Goal: Task Accomplishment & Management: Use online tool/utility

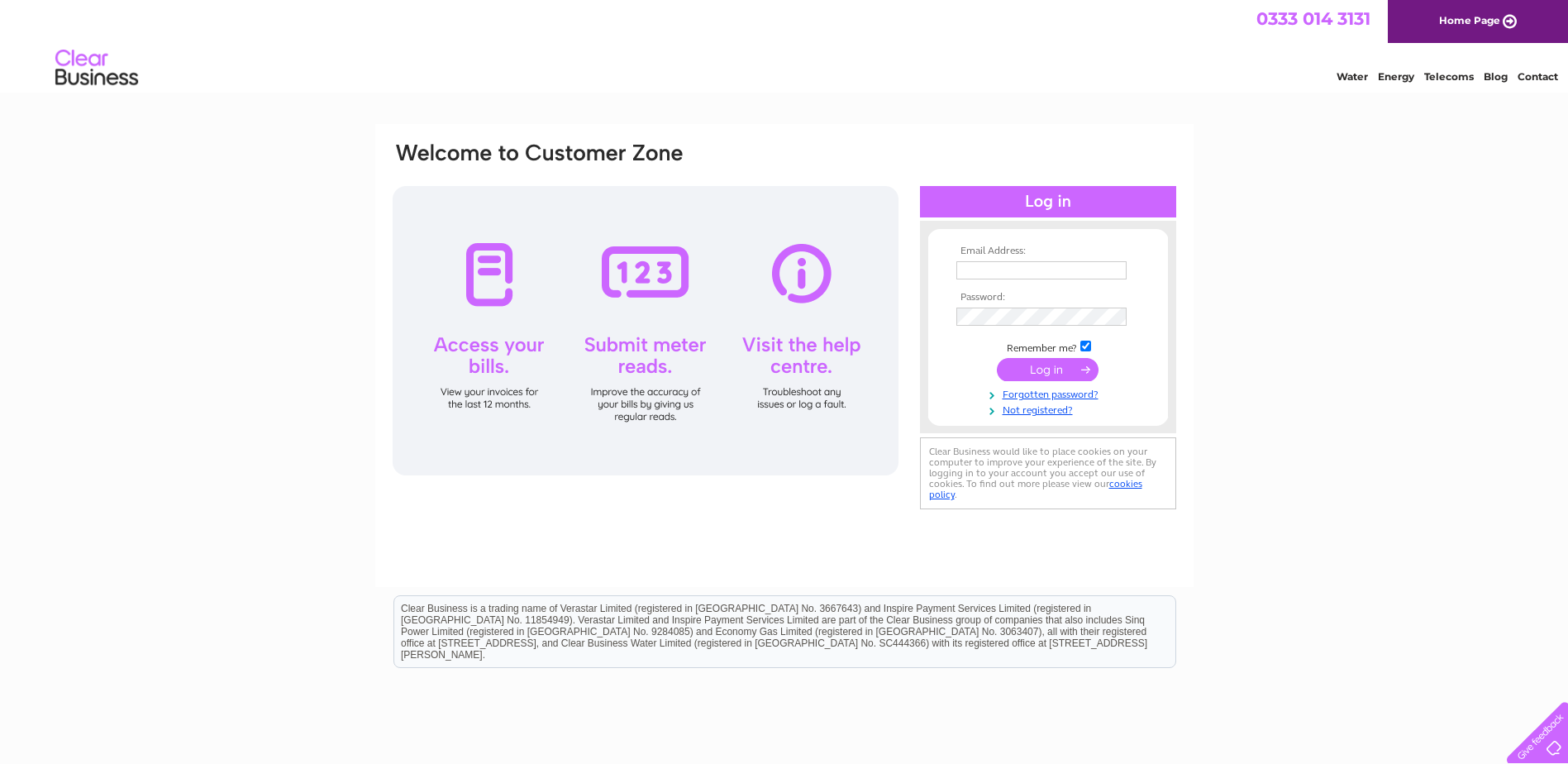
click at [956, 274] on input "text" at bounding box center [1041, 271] width 170 height 18
type input "mbishop@charleskendall.com"
click at [1059, 371] on input "submit" at bounding box center [1048, 371] width 101 height 23
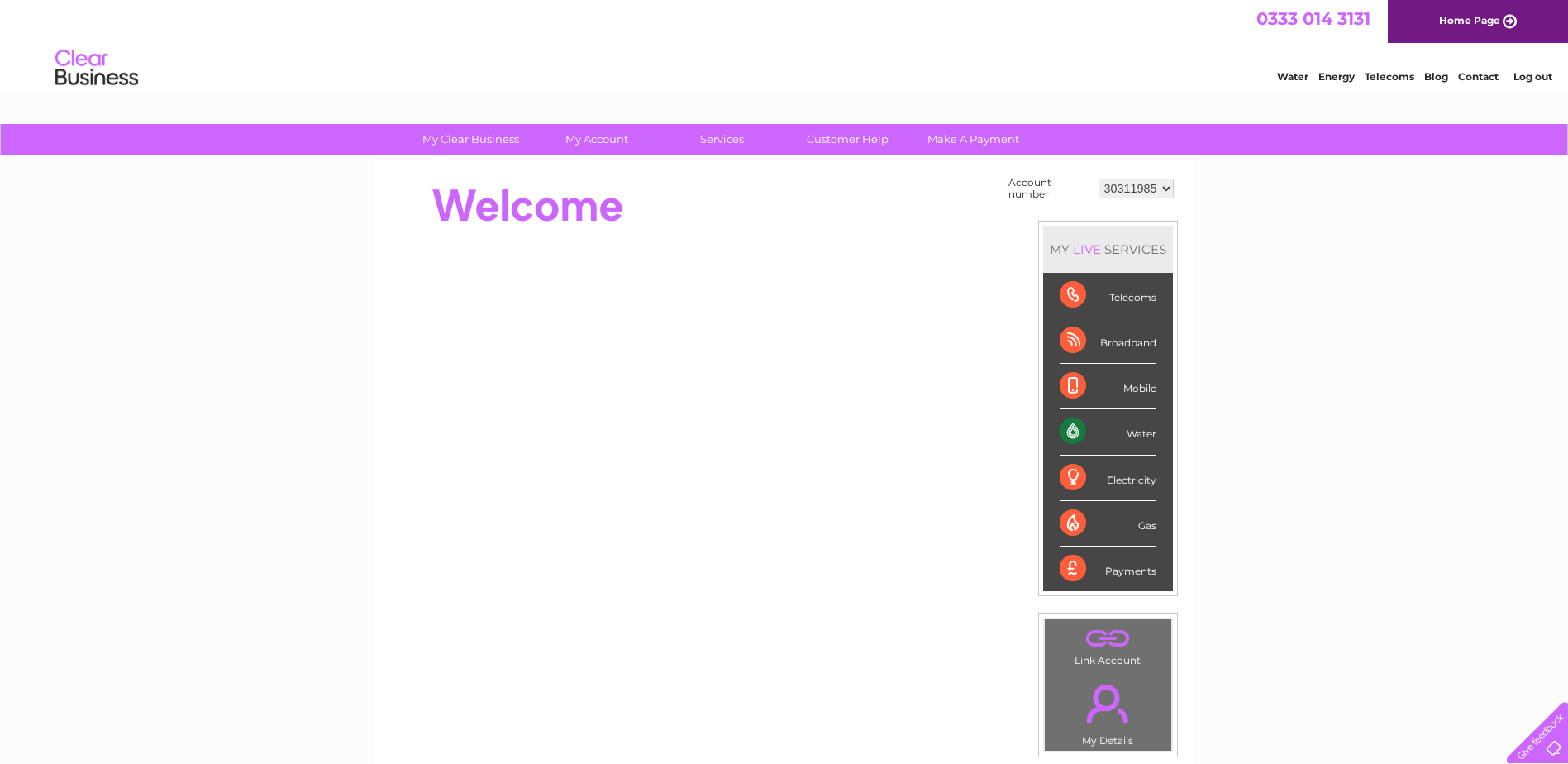
click at [1115, 439] on div "Water" at bounding box center [1108, 432] width 97 height 46
click at [1070, 435] on div "Water" at bounding box center [1108, 432] width 97 height 46
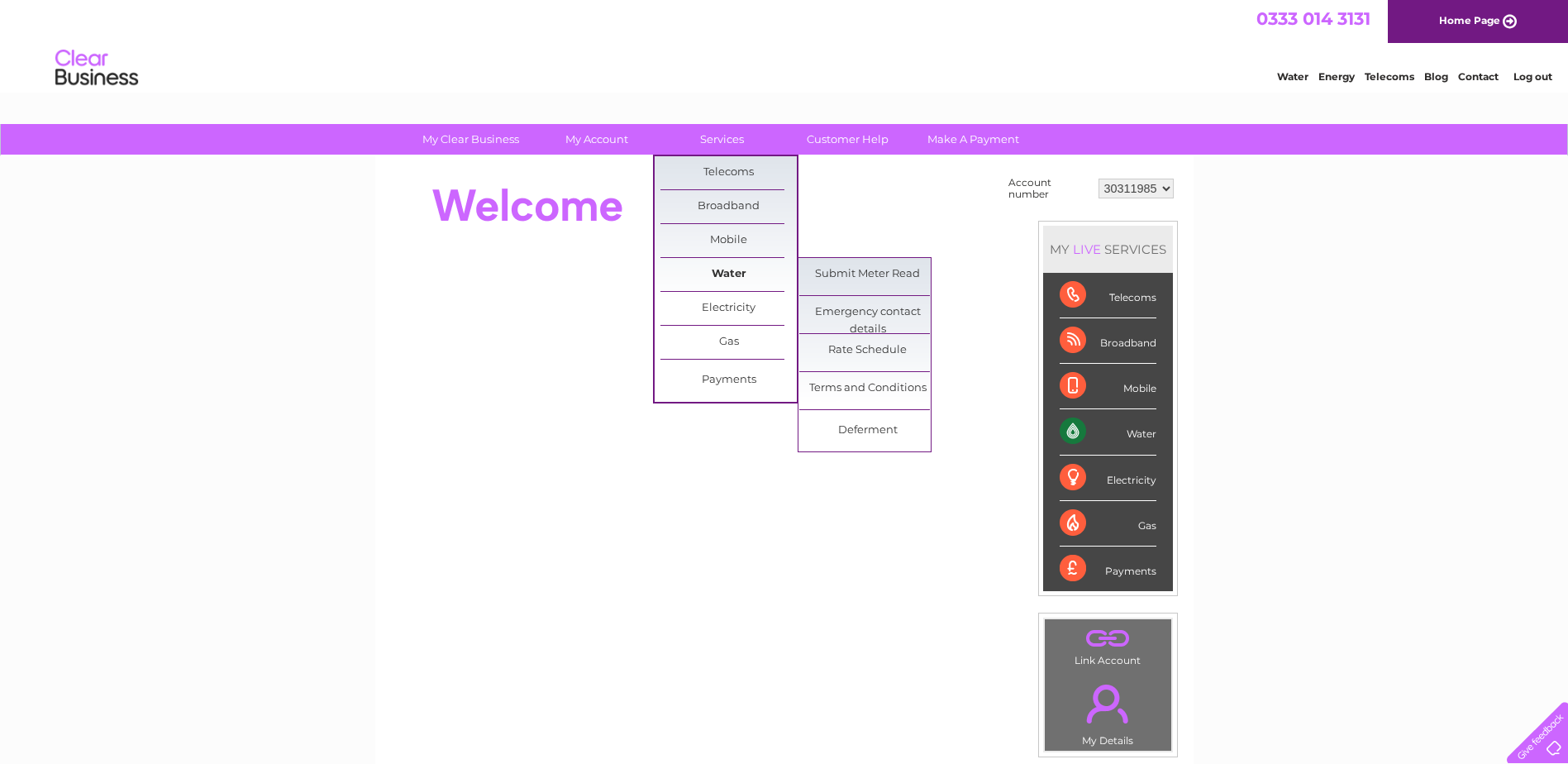
click at [727, 271] on link "Water" at bounding box center [729, 275] width 136 height 33
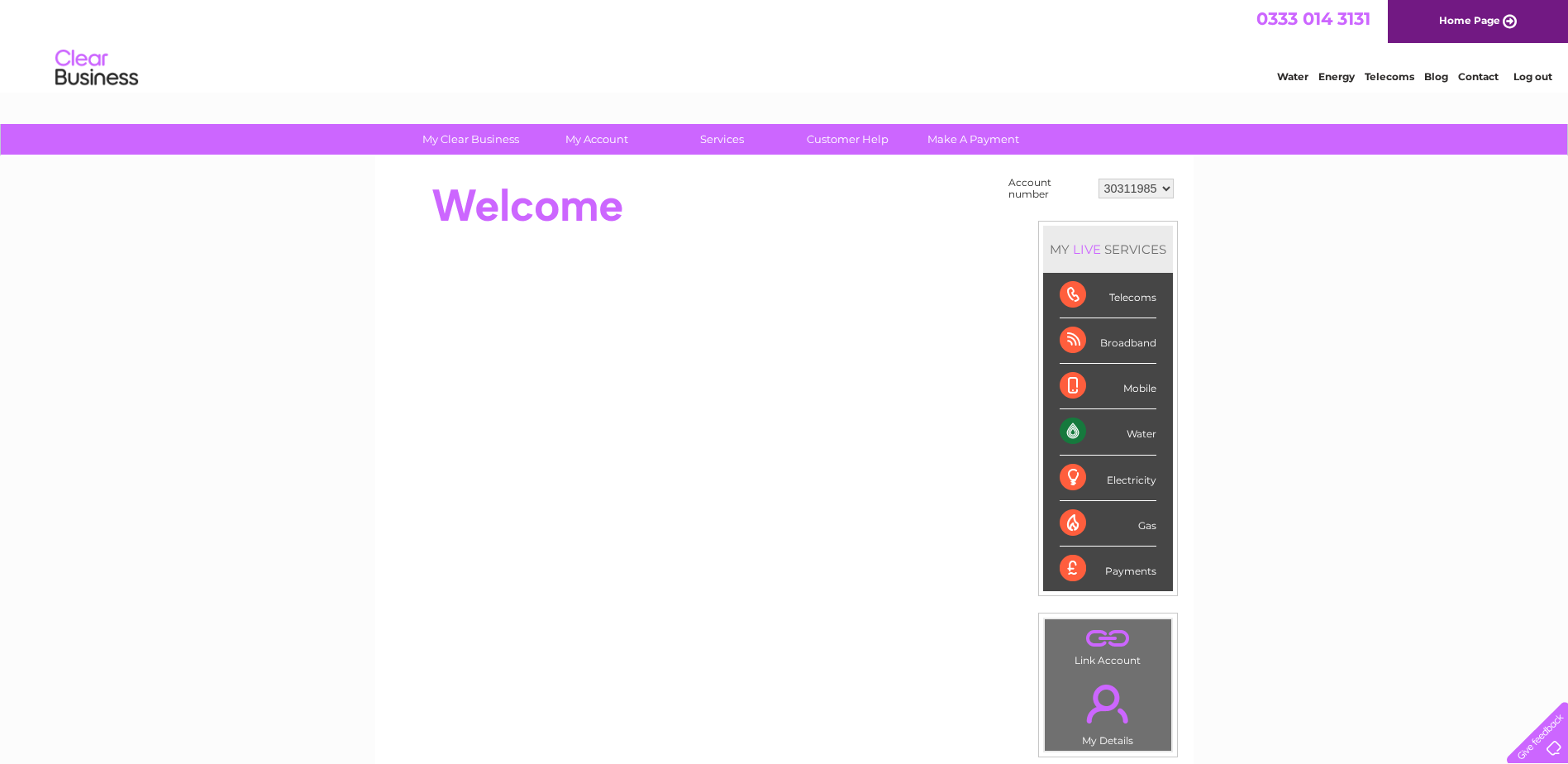
click at [1086, 433] on div "Water" at bounding box center [1108, 432] width 97 height 46
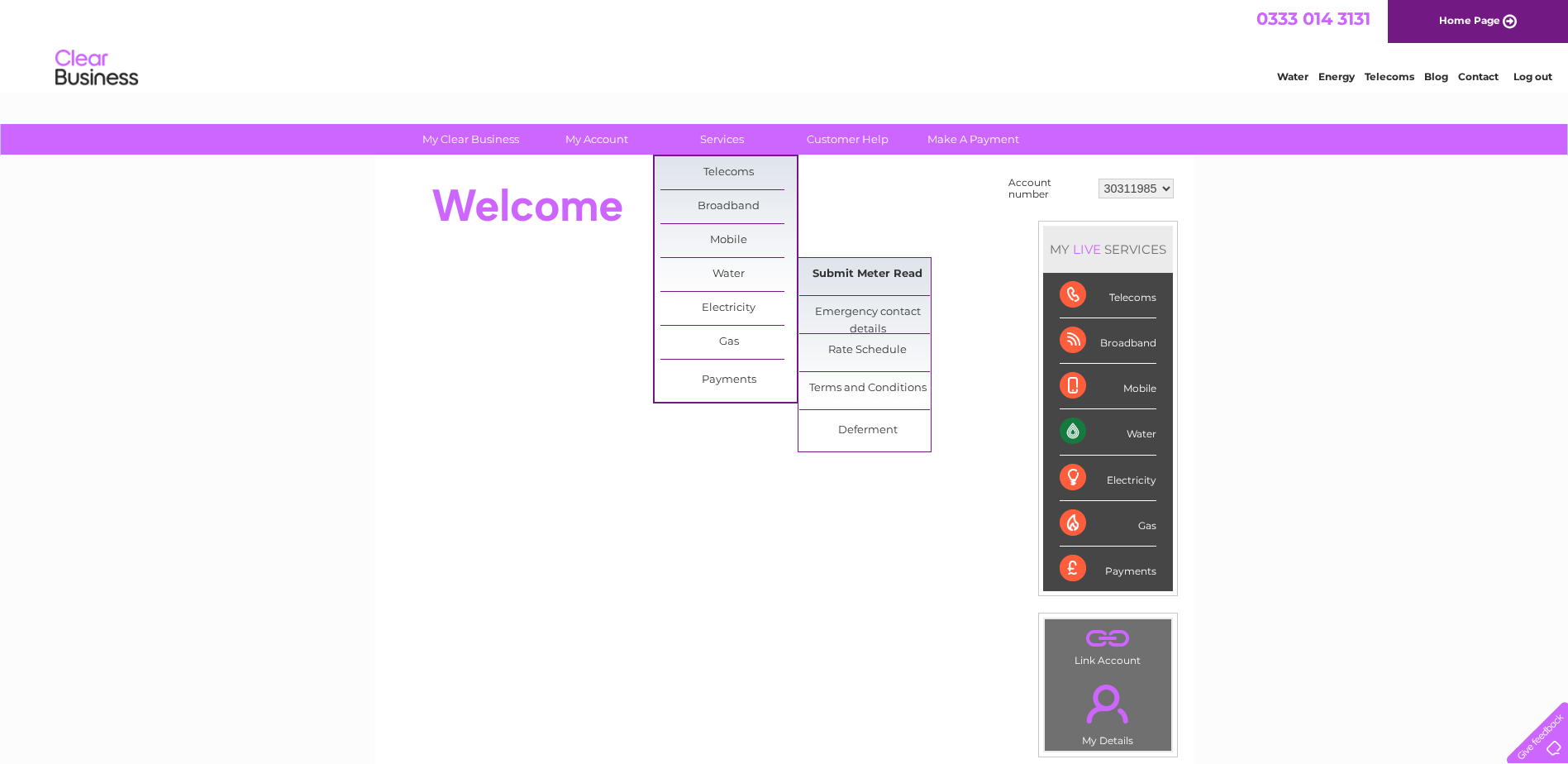
click at [848, 277] on link "Submit Meter Read" at bounding box center [867, 275] width 136 height 33
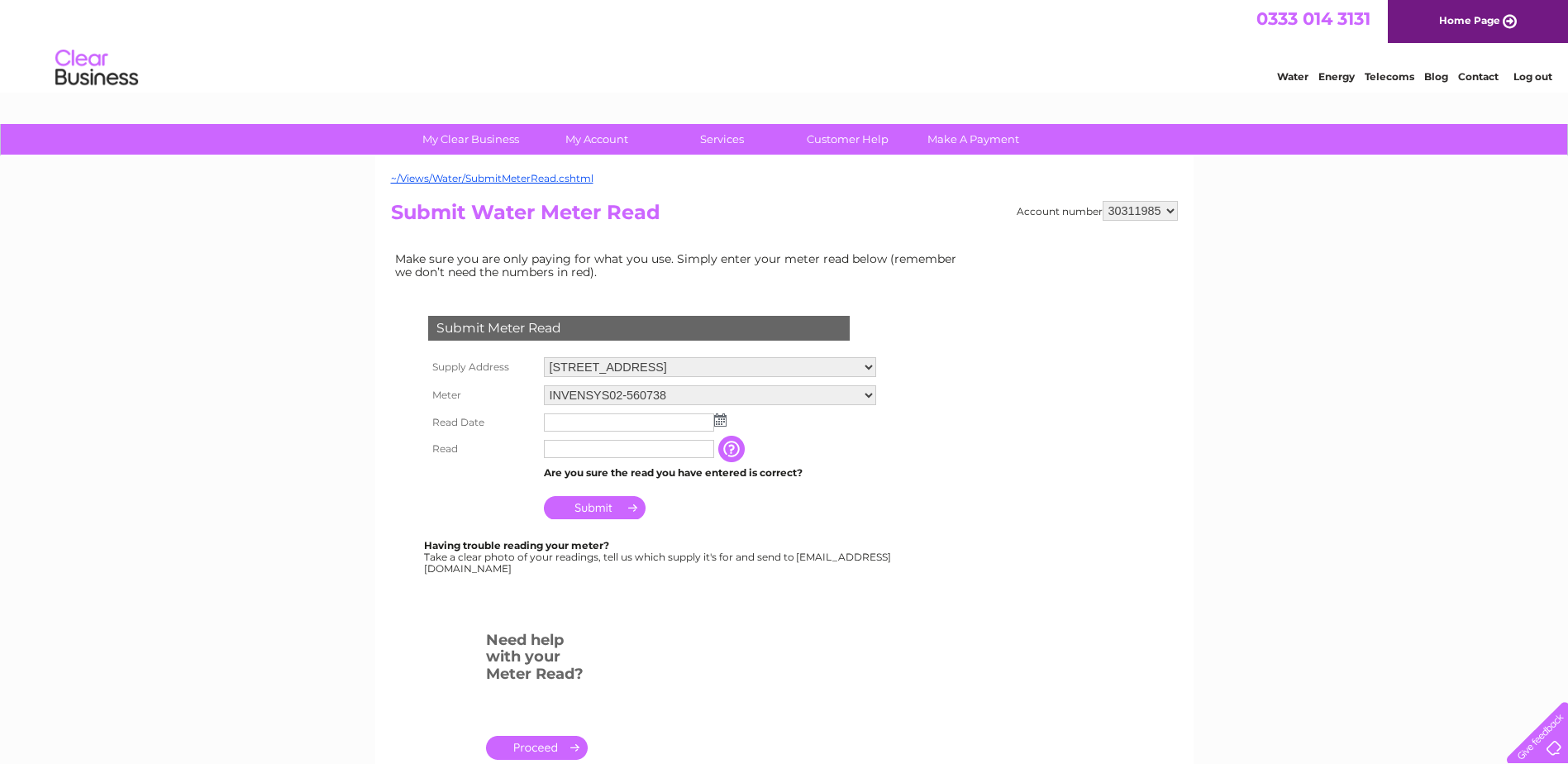
click at [721, 424] on img at bounding box center [720, 420] width 12 height 13
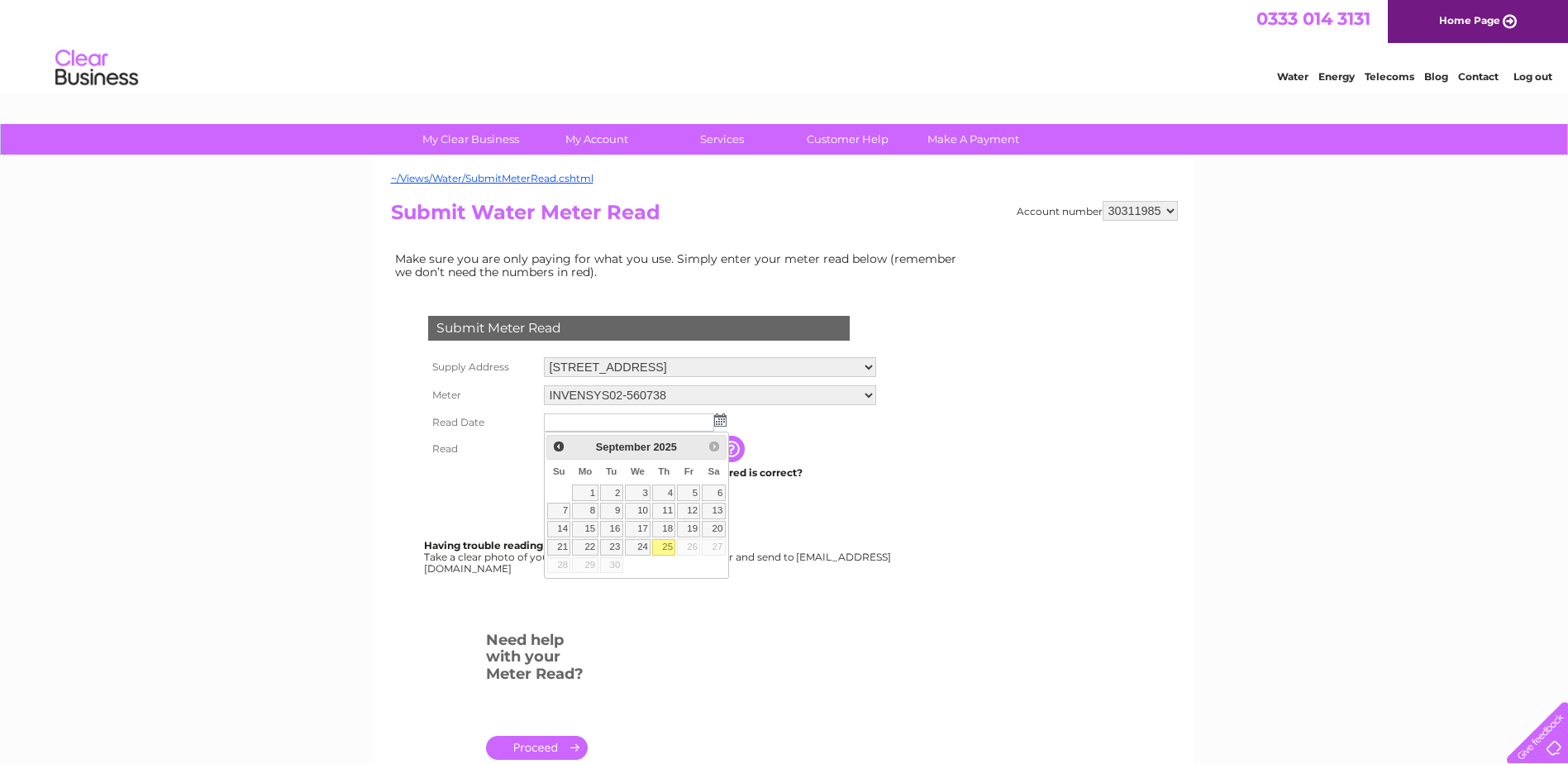
click at [665, 549] on link "25" at bounding box center [664, 547] width 23 height 17
type input "2025/09/25"
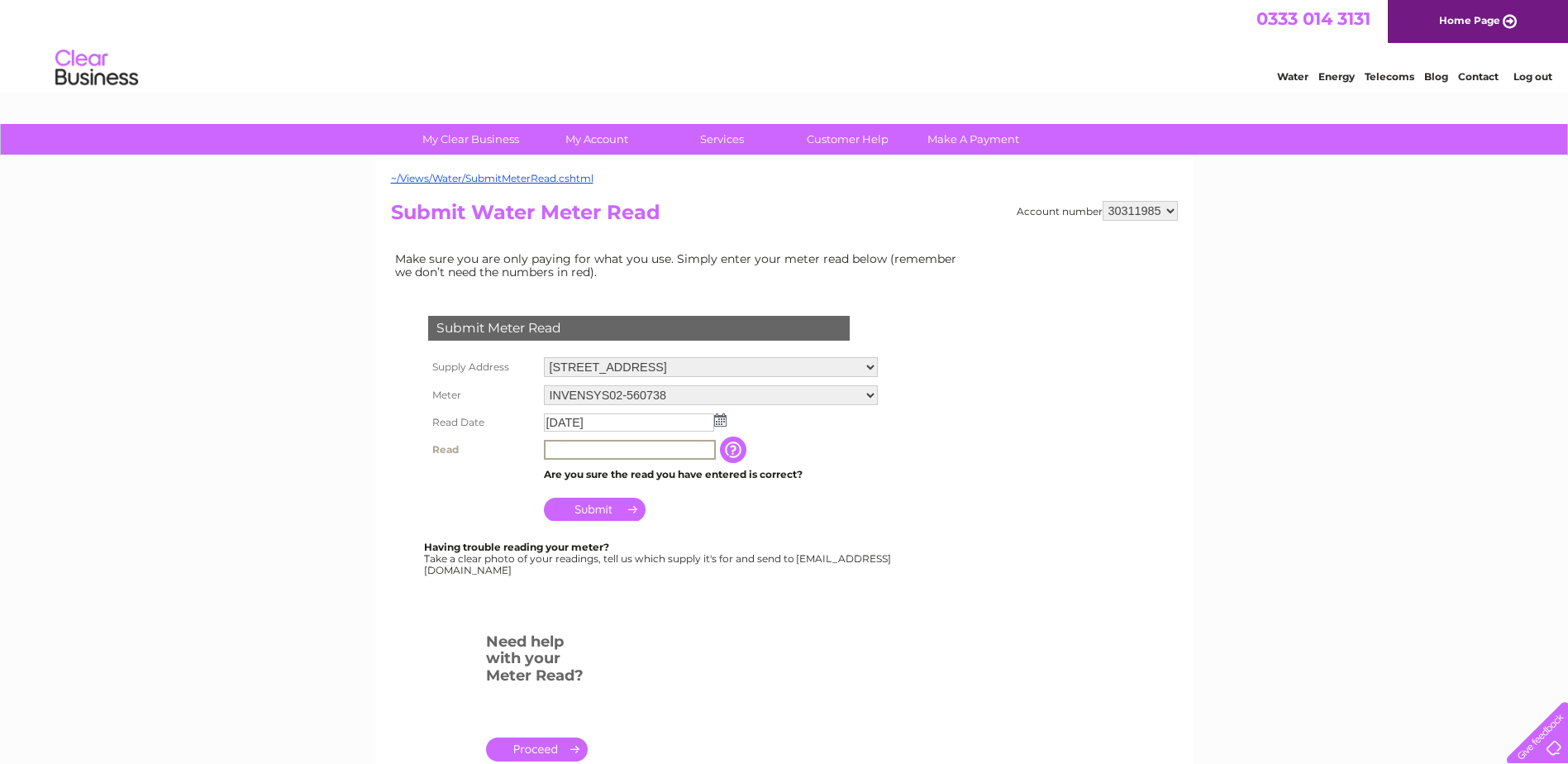
click at [580, 453] on input "text" at bounding box center [629, 450] width 172 height 20
click at [565, 450] on input "text" at bounding box center [628, 449] width 170 height 18
type input "20410"
click at [586, 509] on input "Submit" at bounding box center [594, 509] width 101 height 23
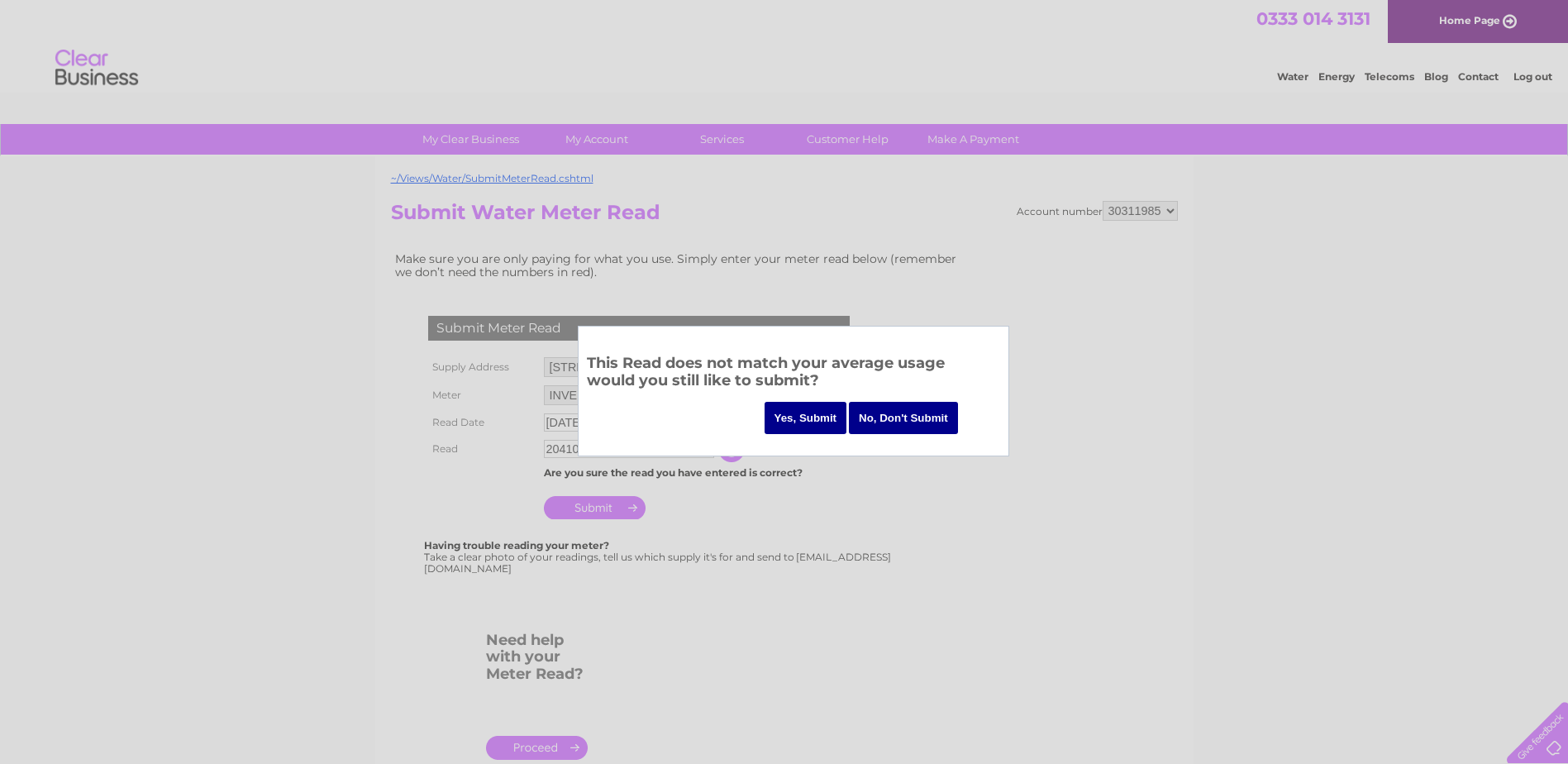
click at [808, 419] on input "Yes, Submit" at bounding box center [806, 418] width 83 height 32
